Goal: Check status: Check status

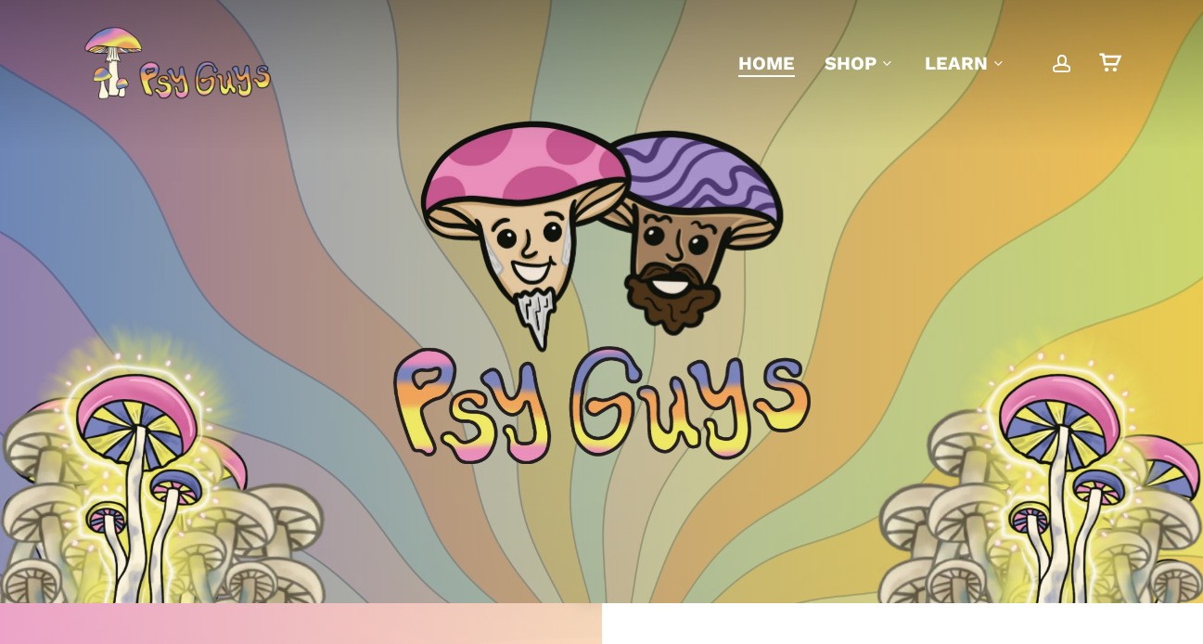
click at [1072, 58] on link "account" at bounding box center [1062, 63] width 22 height 19
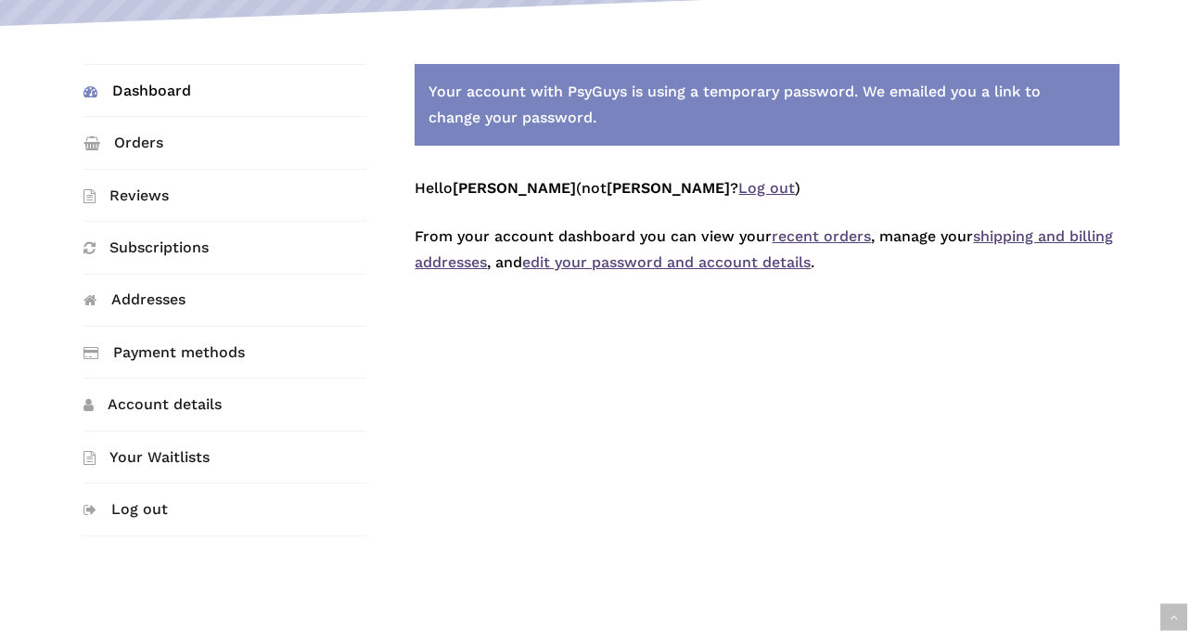
scroll to position [326, 0]
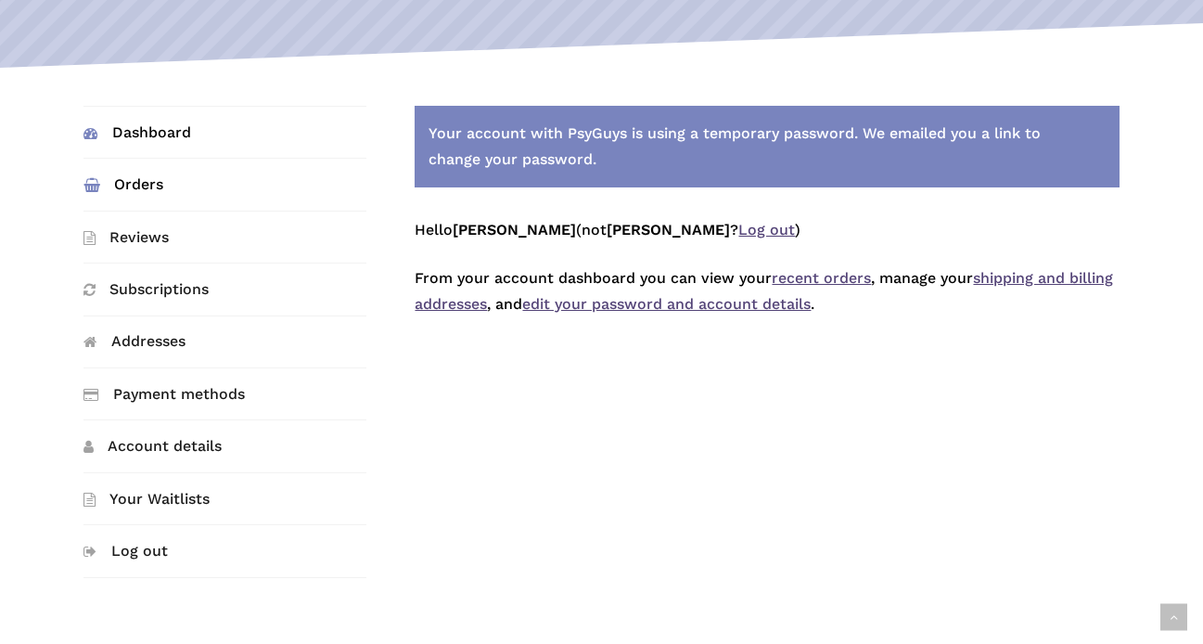
click at [170, 186] on link "Orders" at bounding box center [224, 184] width 283 height 51
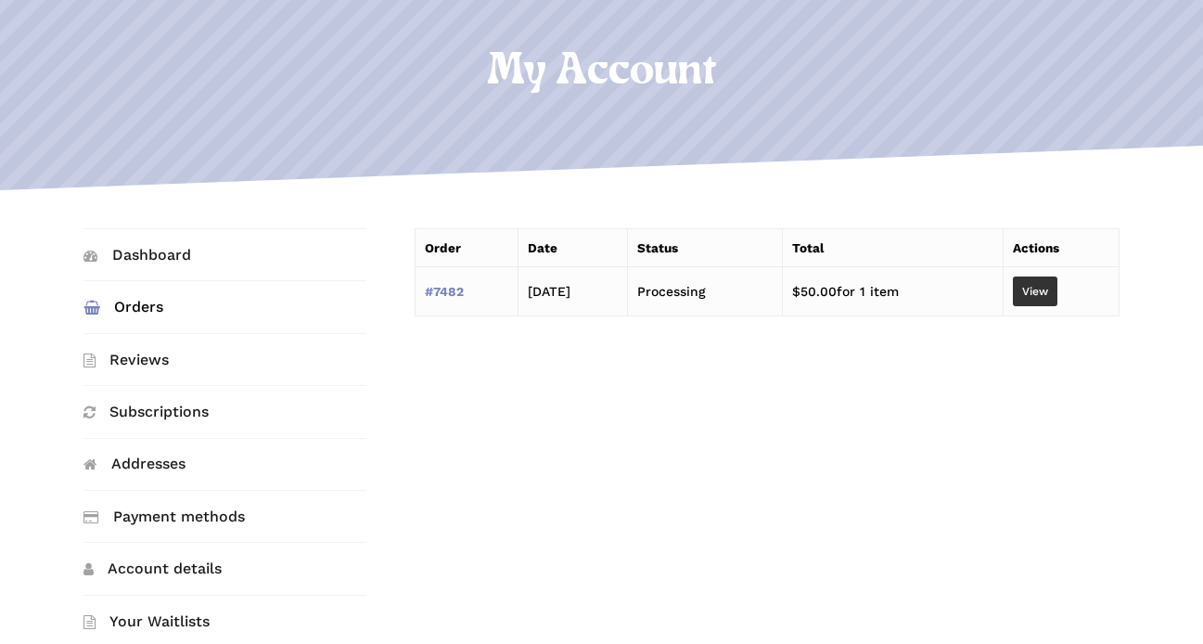
scroll to position [304, 0]
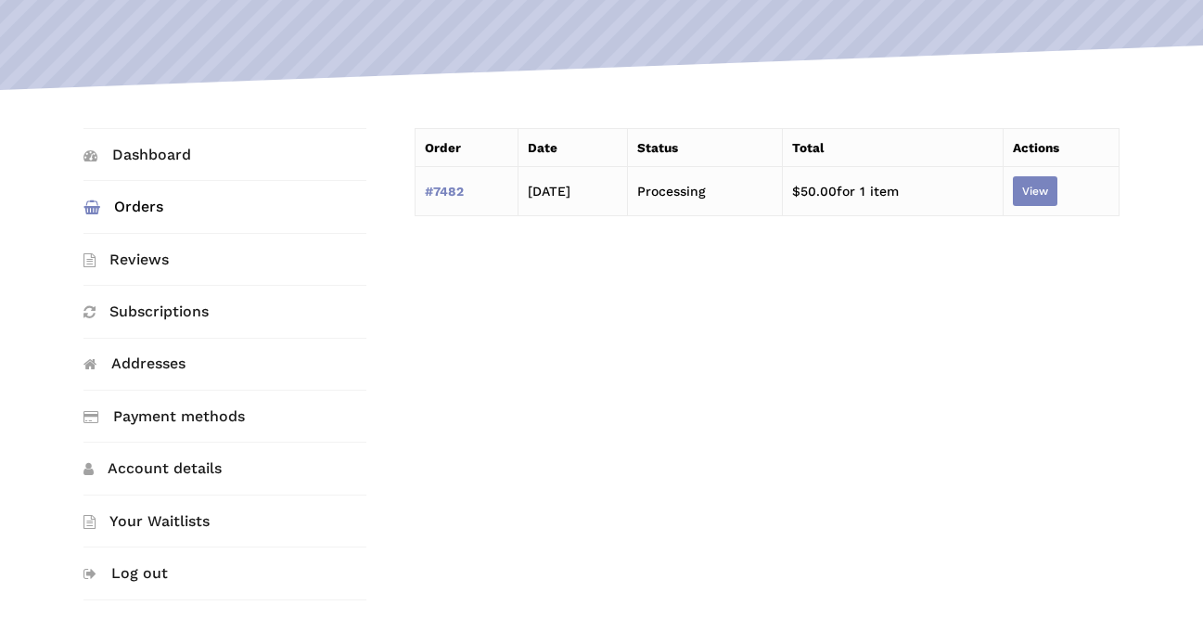
click at [1041, 186] on link "View" at bounding box center [1035, 191] width 45 height 30
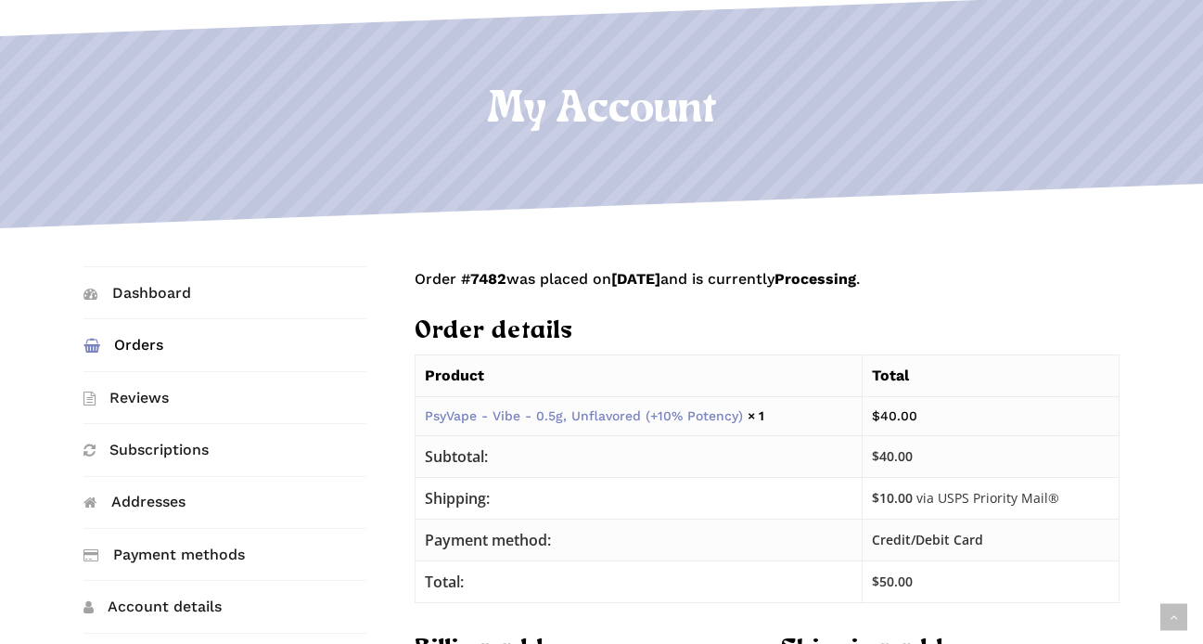
scroll to position [365, 0]
